Goal: Information Seeking & Learning: Find specific page/section

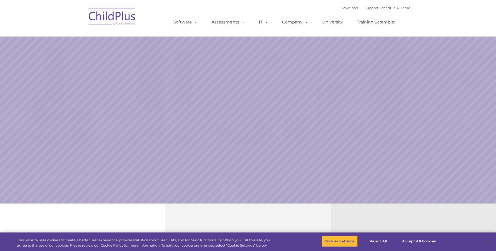
select select "MEDIUM"
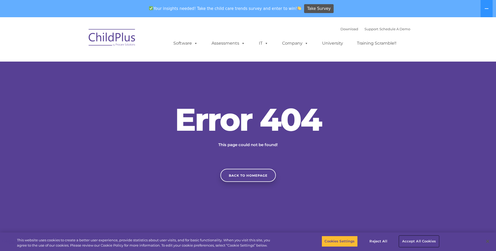
click at [414, 239] on button "Accept All Cookies" at bounding box center [418, 241] width 39 height 11
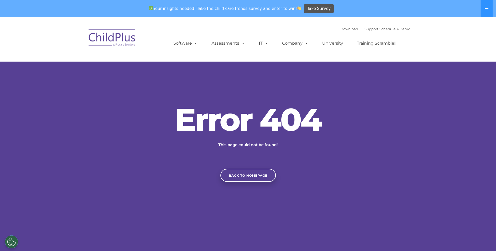
click at [164, 173] on div "Error 404 This page could not be found! Back to homepage" at bounding box center [248, 143] width 496 height 78
click at [367, 29] on link "Support" at bounding box center [371, 29] width 14 height 4
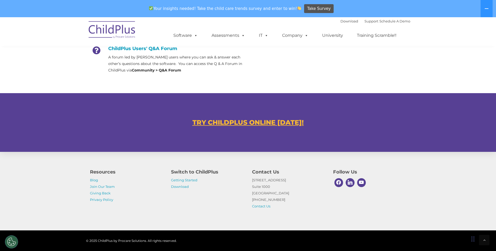
scroll to position [270, 0]
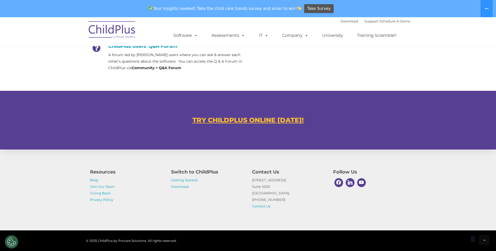
click at [260, 120] on u "TRY CHILDPLUS ONLINE [DATE]!" at bounding box center [247, 120] width 111 height 8
